Goal: Navigation & Orientation: Find specific page/section

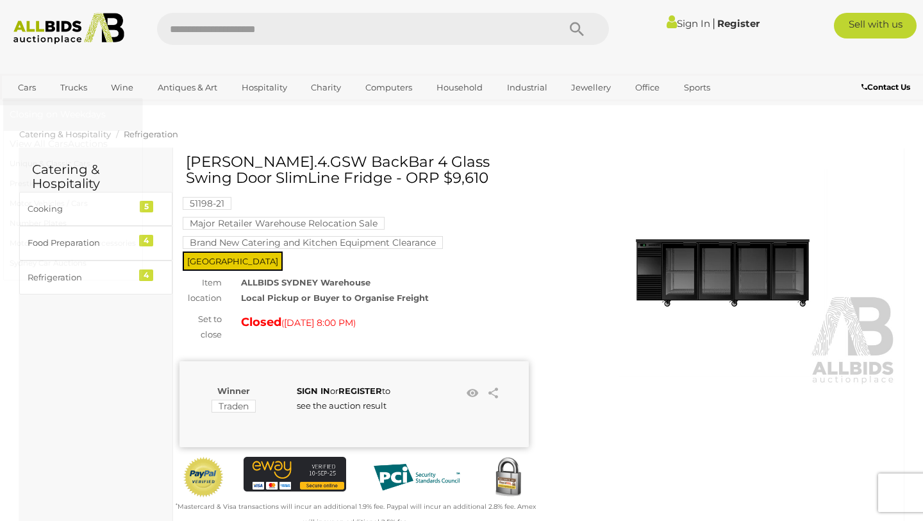
click at [23, 87] on link "Cars" at bounding box center [27, 87] width 35 height 21
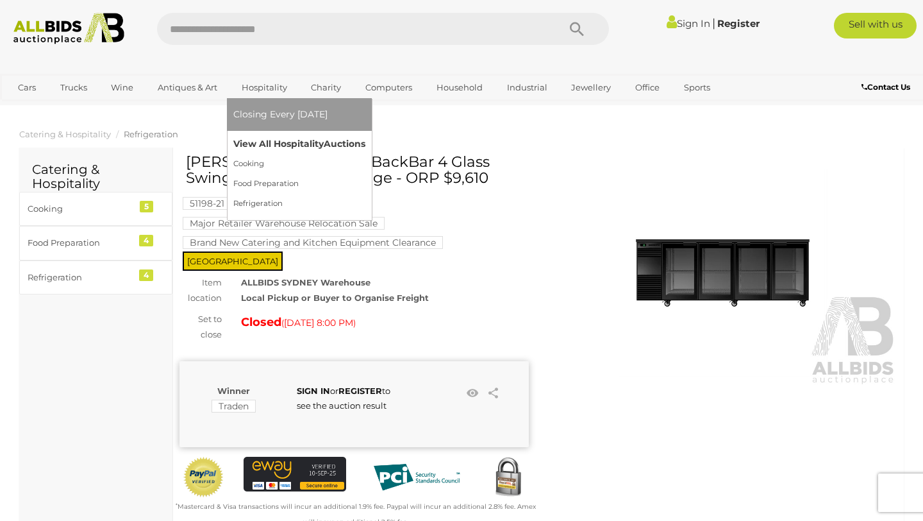
click at [278, 146] on link "View All Hospitality Auctions" at bounding box center [299, 144] width 132 height 20
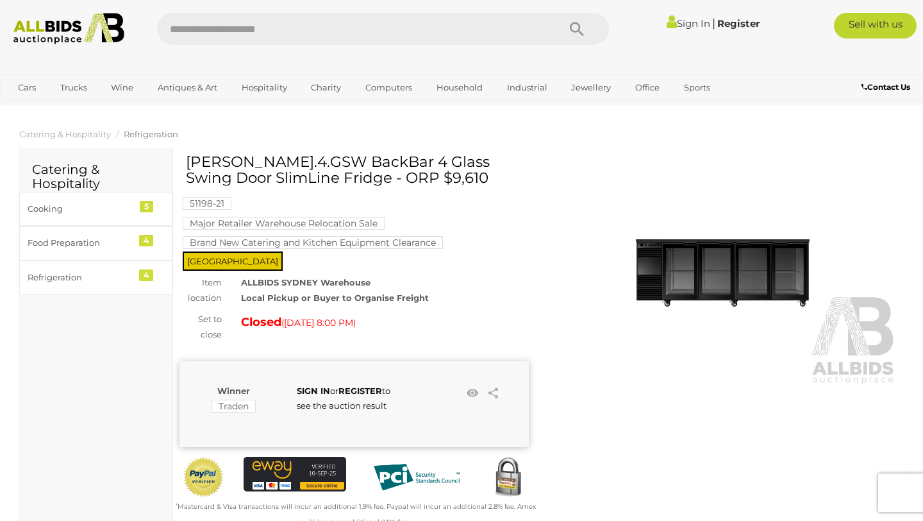
click at [519, 147] on link "View All Industrial Auctions" at bounding box center [577, 144] width 156 height 20
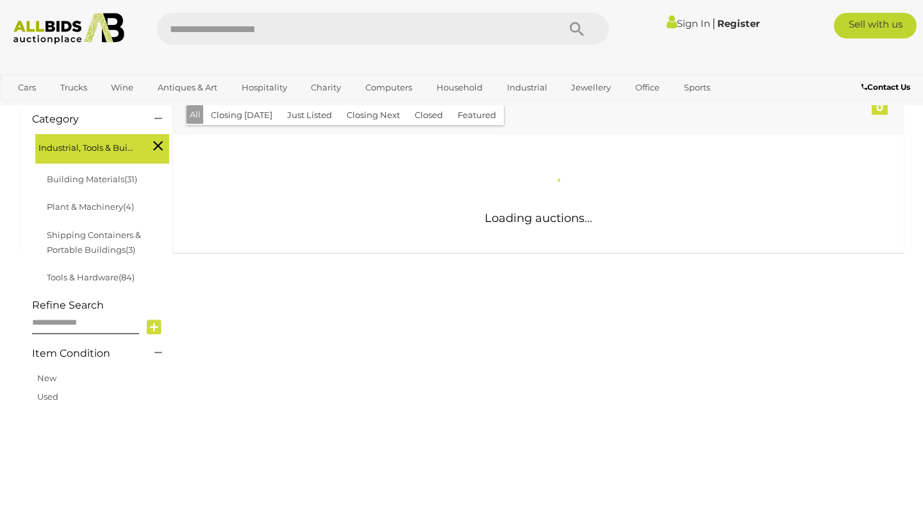
scroll to position [162, 0]
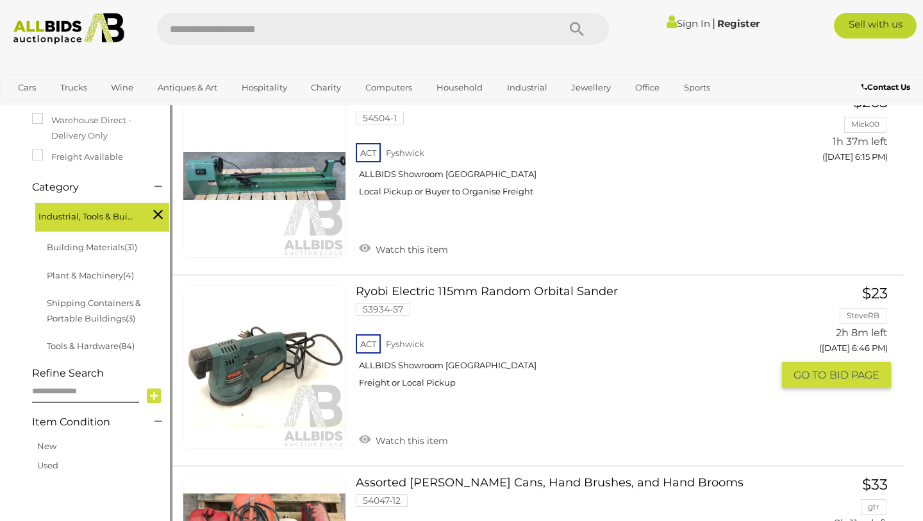
scroll to position [267, 0]
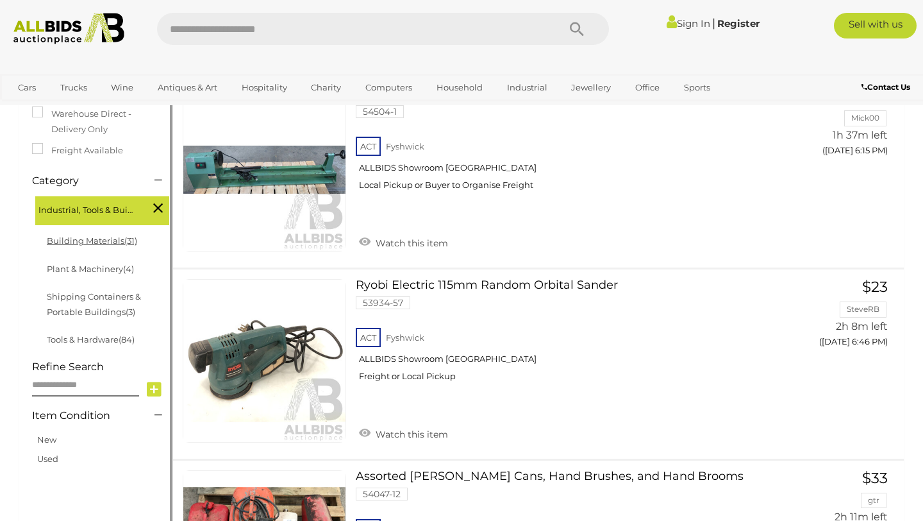
click at [106, 242] on link "Building Materials (31)" at bounding box center [92, 240] width 90 height 10
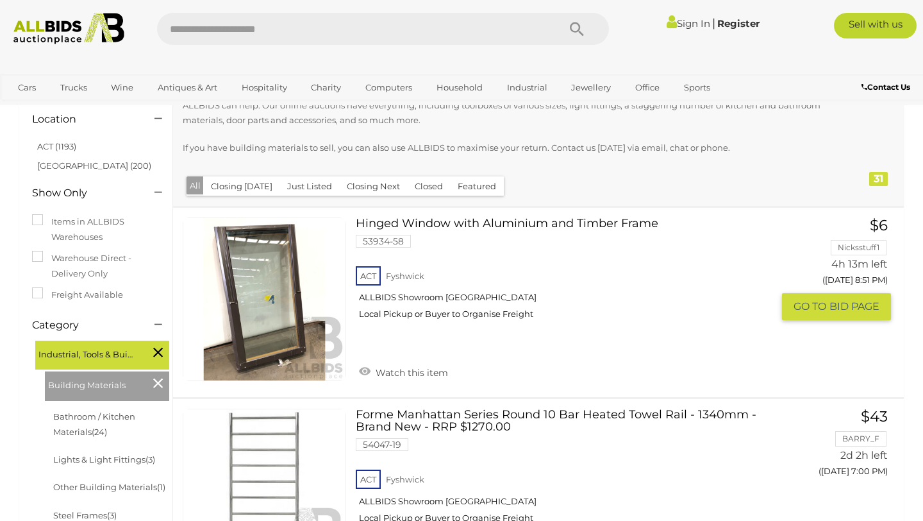
scroll to position [117, 0]
